Goal: Transaction & Acquisition: Download file/media

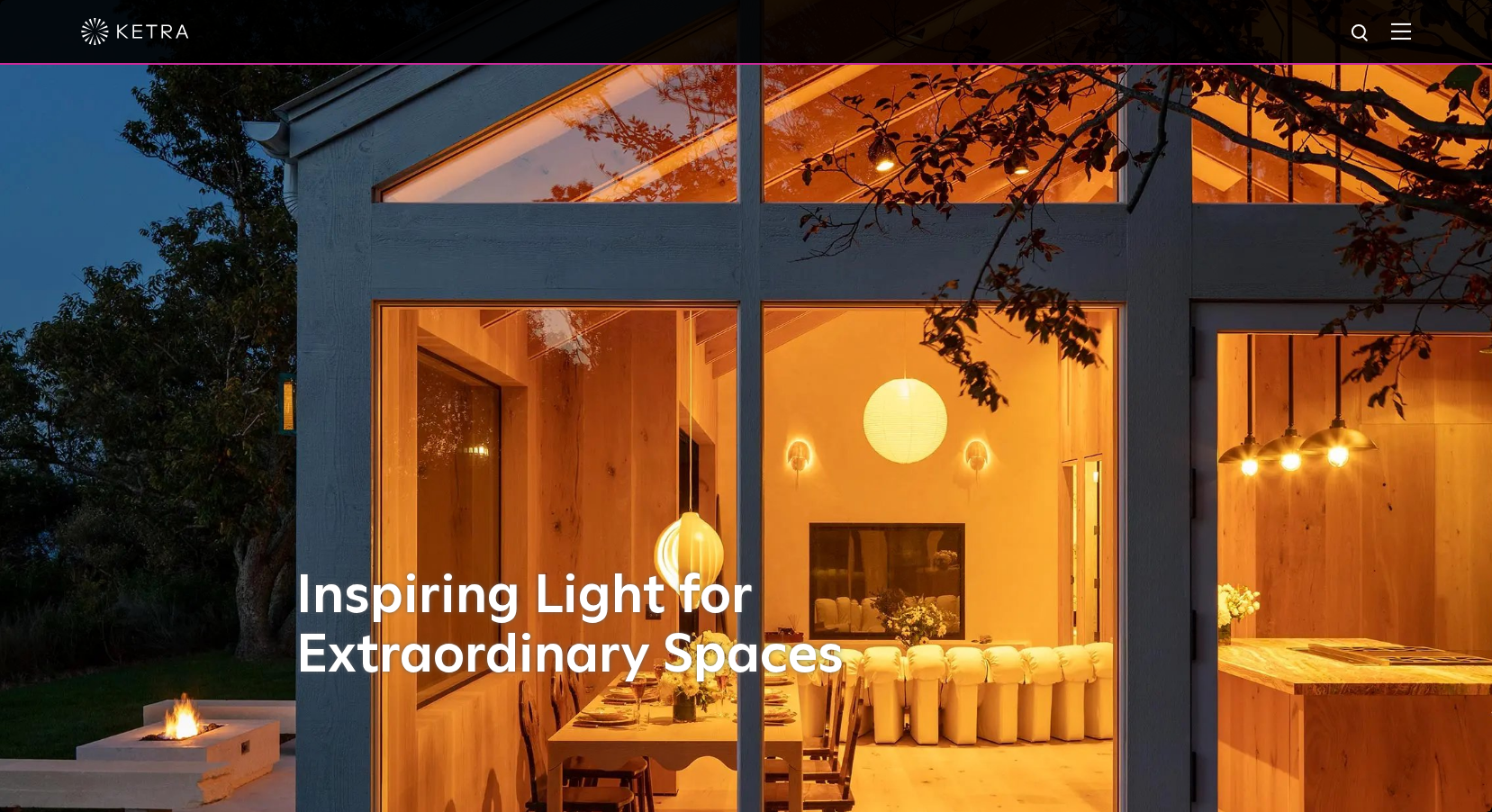
click at [1406, 39] on img at bounding box center [1401, 31] width 20 height 17
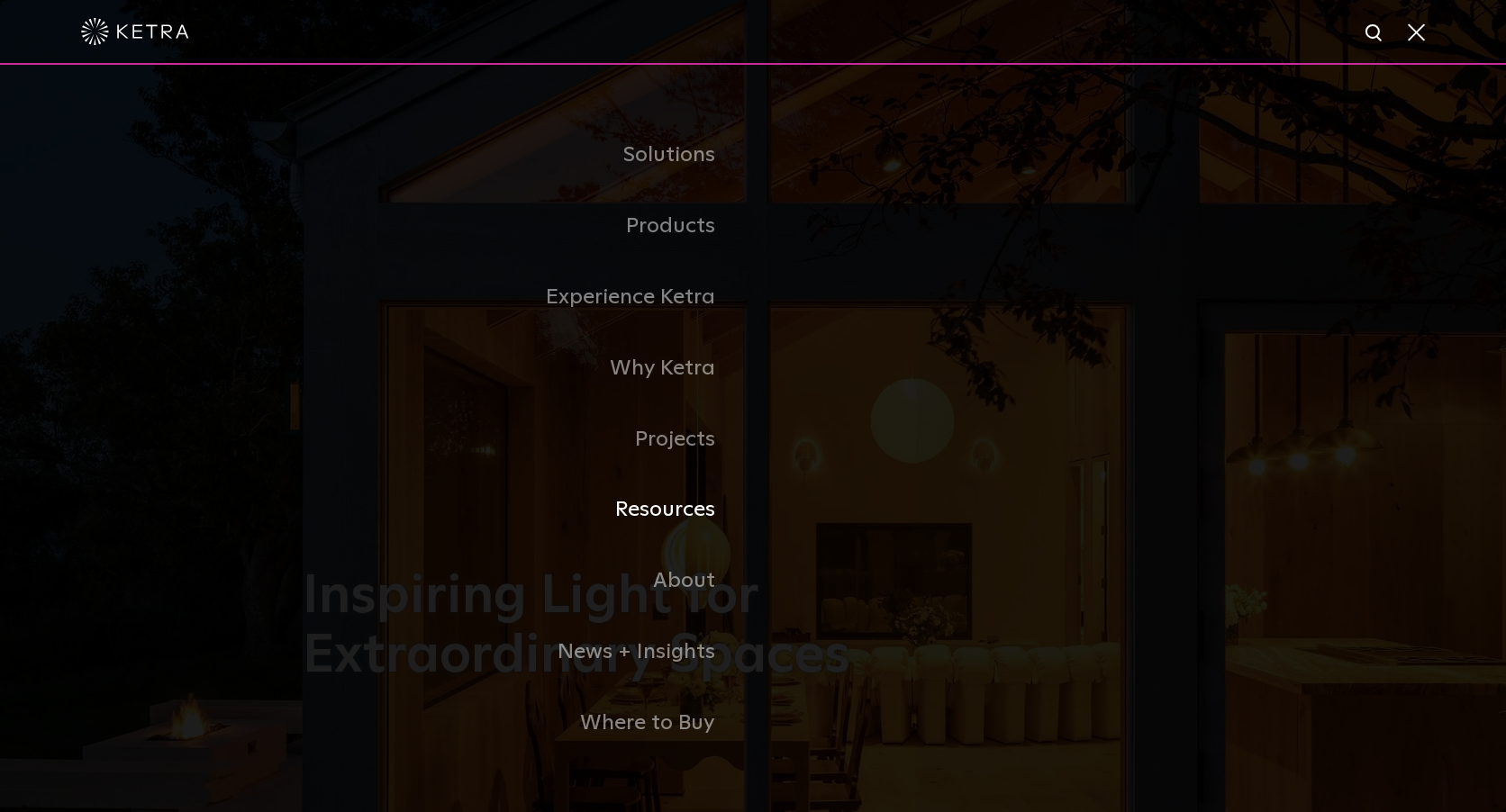
click at [702, 515] on link "Resources" at bounding box center [527, 510] width 450 height 71
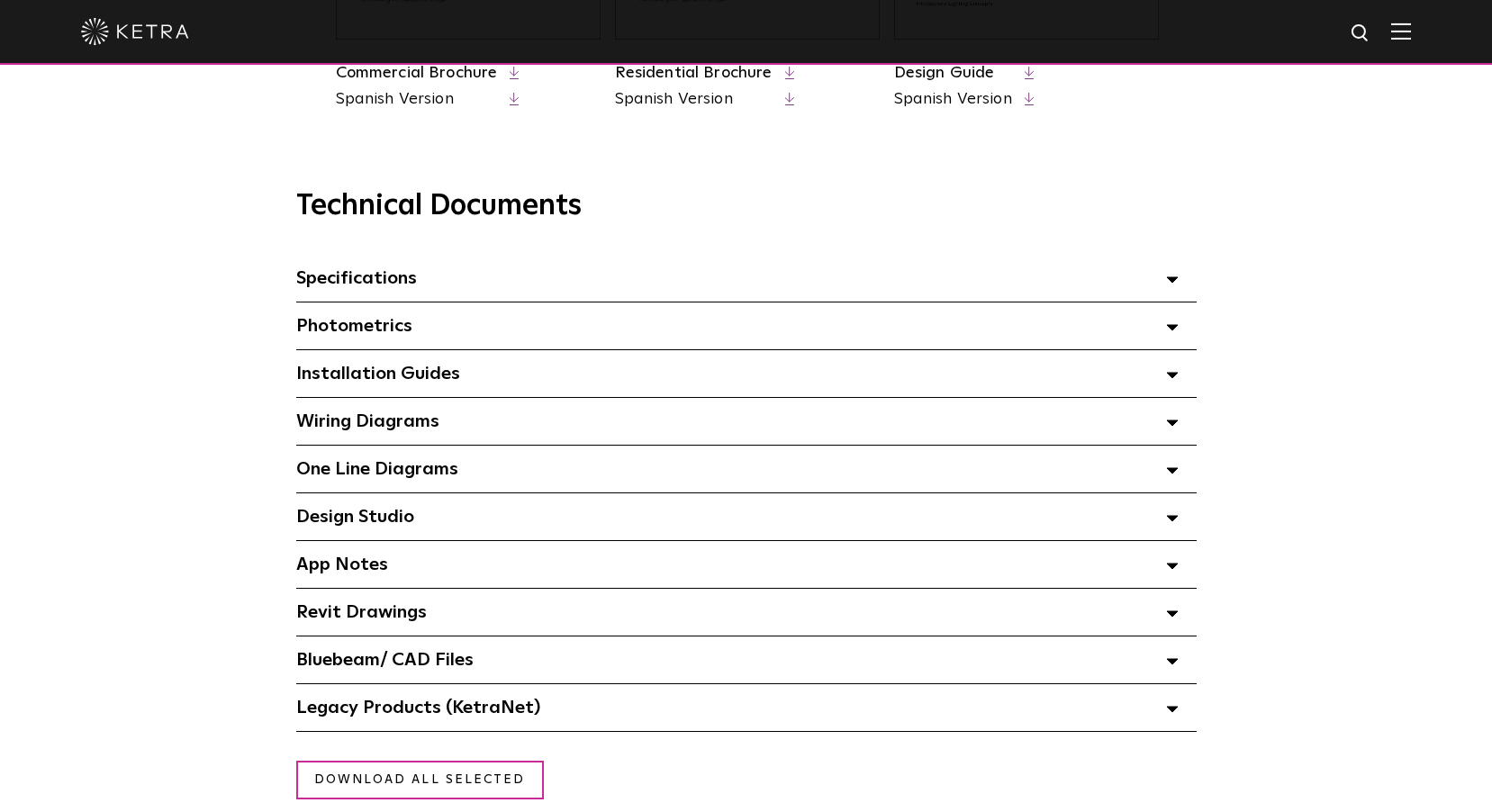
scroll to position [1170, 0]
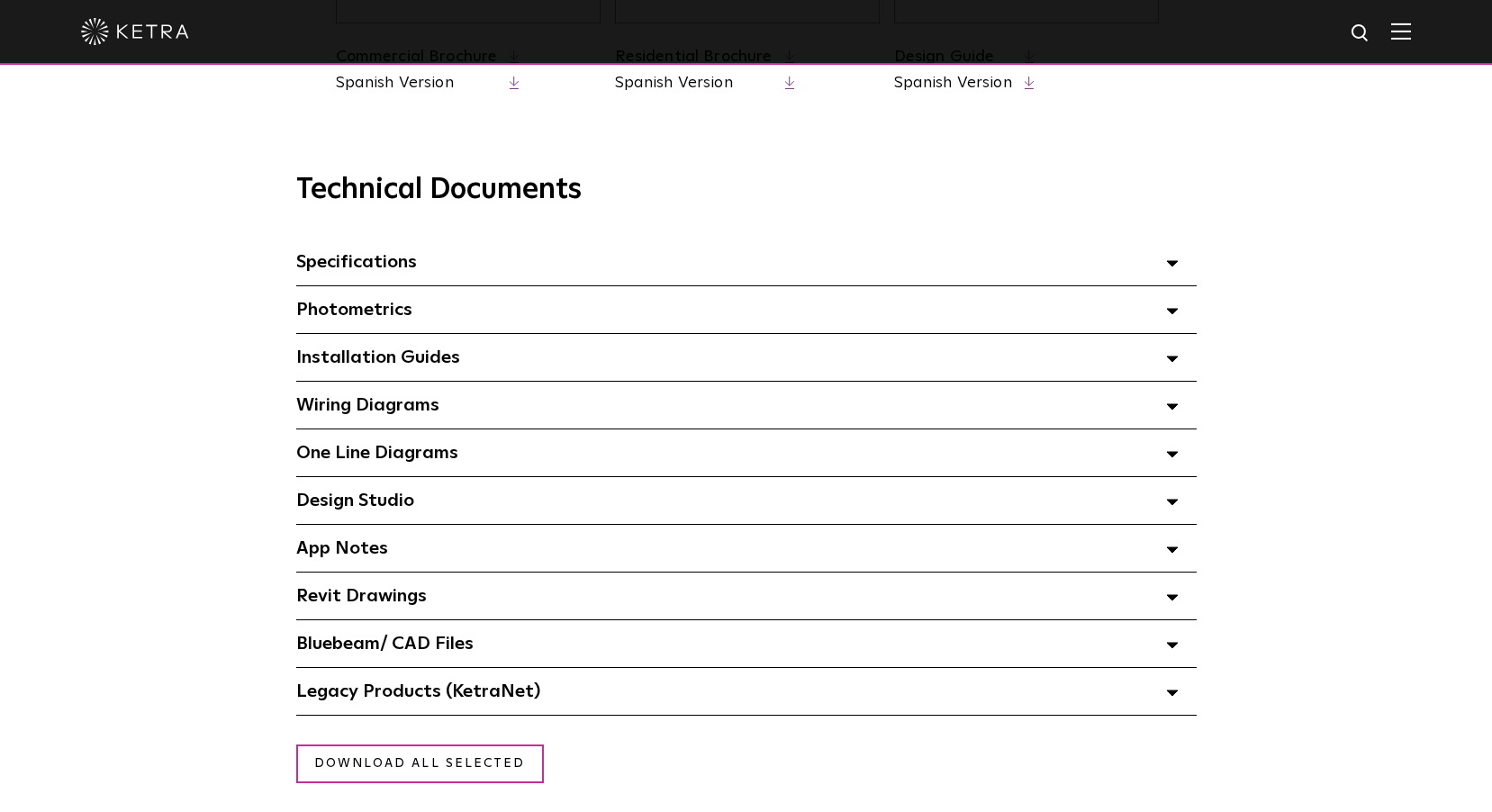
click at [516, 516] on div "Design Studio Select checkboxes to use the bulk download option below" at bounding box center [746, 501] width 901 height 47
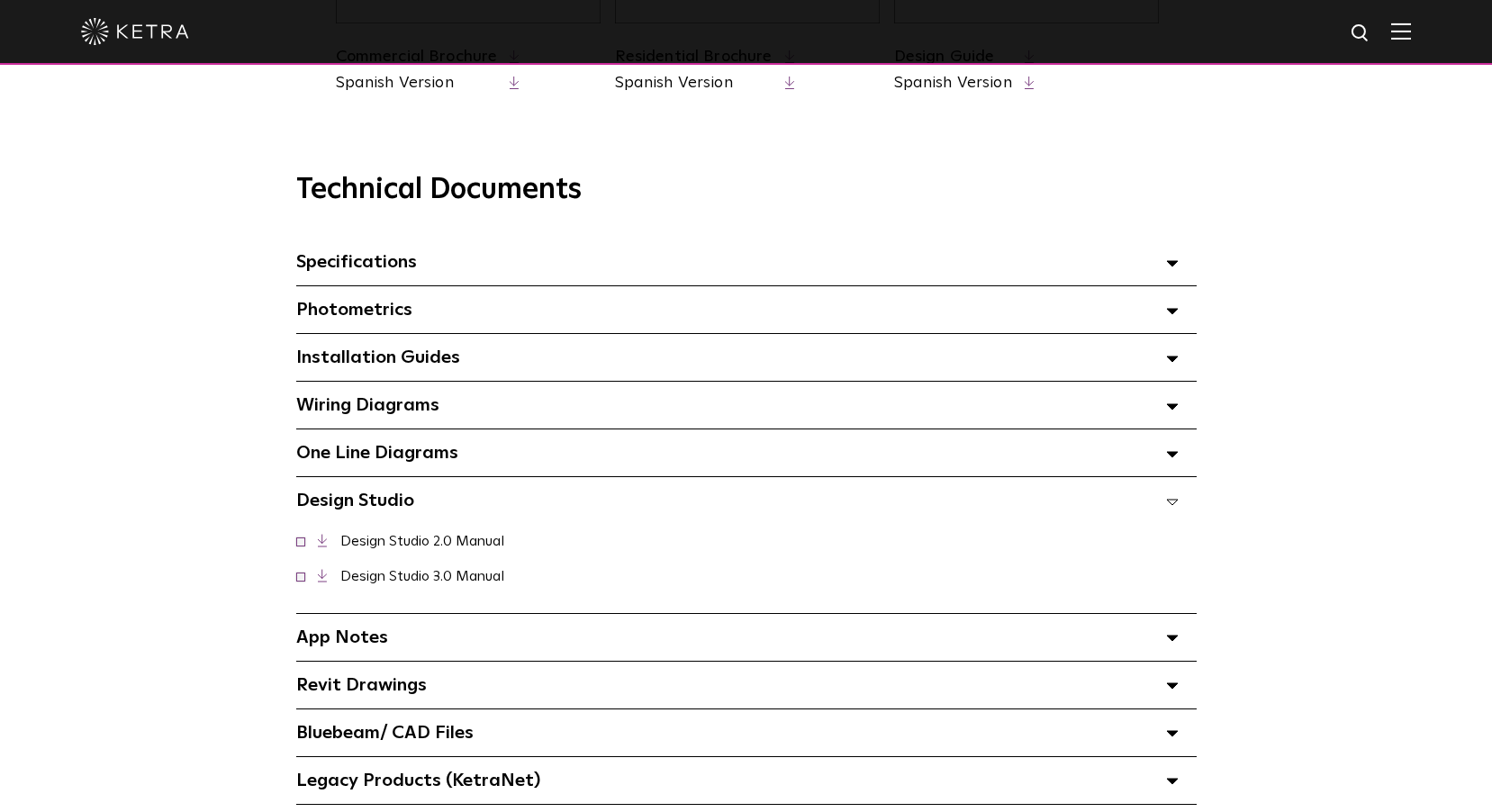
click at [470, 580] on link "Design Studio 3.0 Manual" at bounding box center [422, 575] width 164 height 14
